Goal: Go to known website: Access a specific website the user already knows

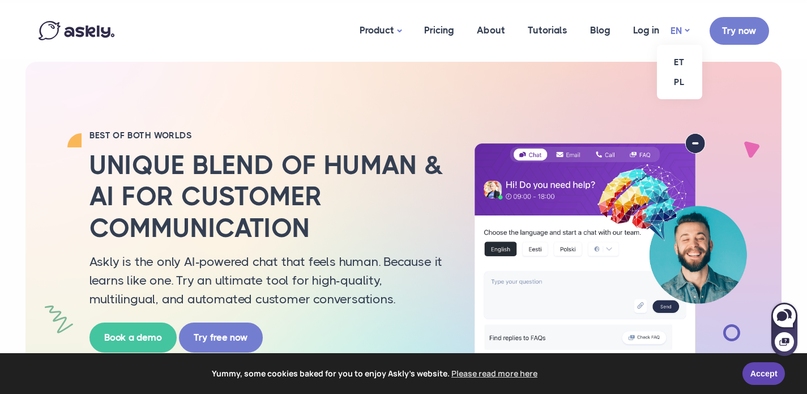
click at [683, 29] on link "EN" at bounding box center [680, 31] width 19 height 16
click at [679, 62] on link "ET" at bounding box center [679, 62] width 45 height 20
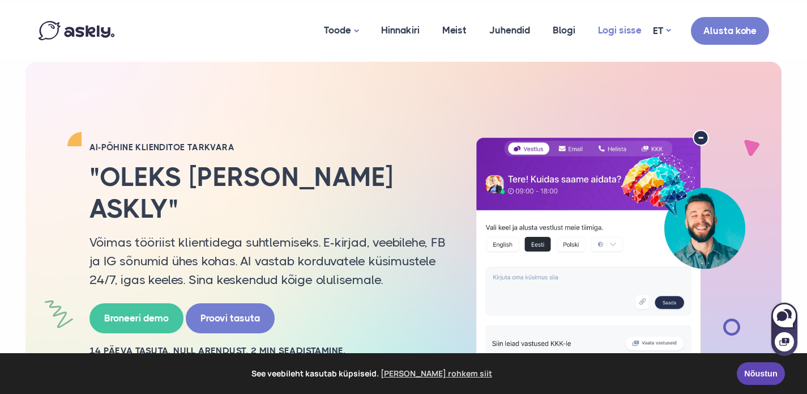
click at [627, 31] on link "Logi sisse" at bounding box center [620, 30] width 66 height 55
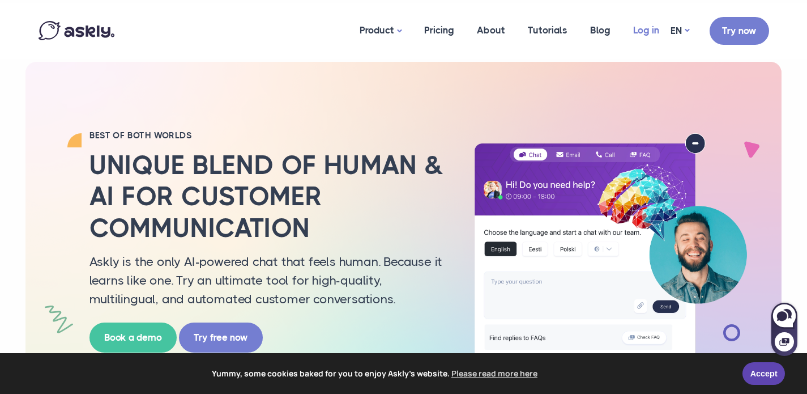
click at [646, 36] on link "Log in" at bounding box center [646, 30] width 49 height 55
